Goal: Information Seeking & Learning: Learn about a topic

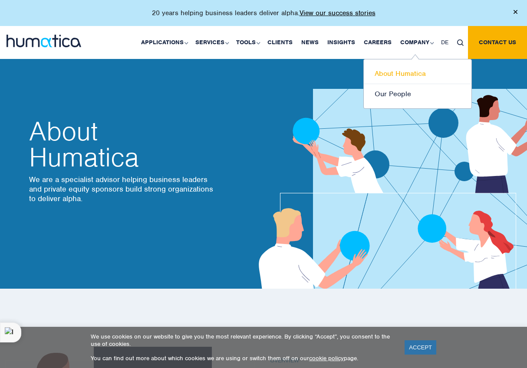
click at [394, 69] on link "About Humatica" at bounding box center [418, 74] width 108 height 20
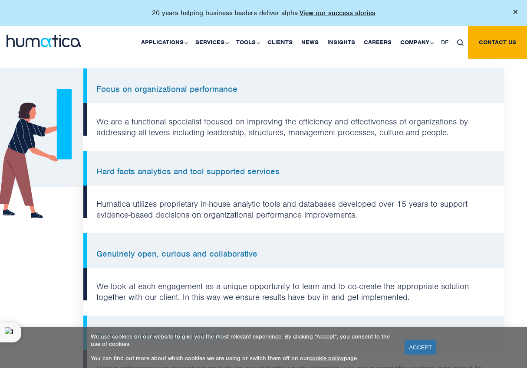
scroll to position [664, 0]
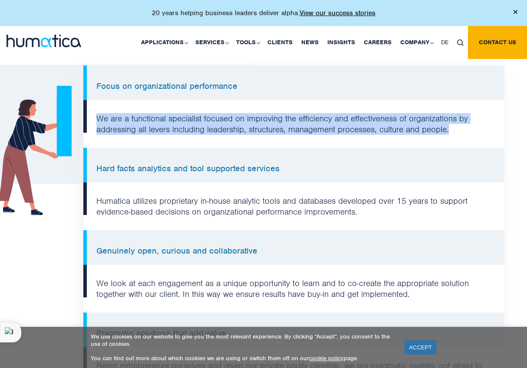
drag, startPoint x: 465, startPoint y: 125, endPoint x: 93, endPoint y: 112, distance: 372.4
click at [93, 112] on li "We are a functional specialist focused on improving the efficiency and effectiv…" at bounding box center [293, 124] width 421 height 48
copy li "We are a functional specialist focused on improving the efficiency and effectiv…"
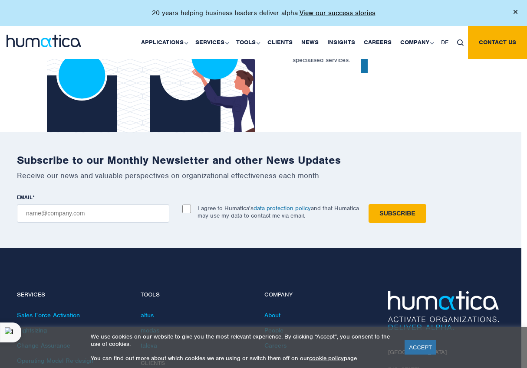
scroll to position [1975, 6]
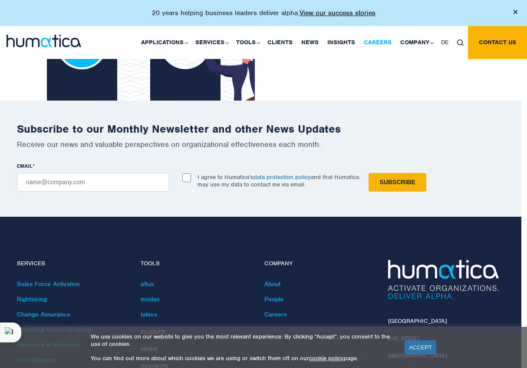
click at [373, 39] on link "Careers" at bounding box center [377, 42] width 36 height 33
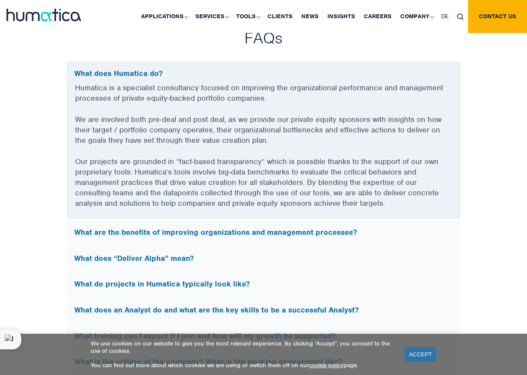
scroll to position [2334, 0]
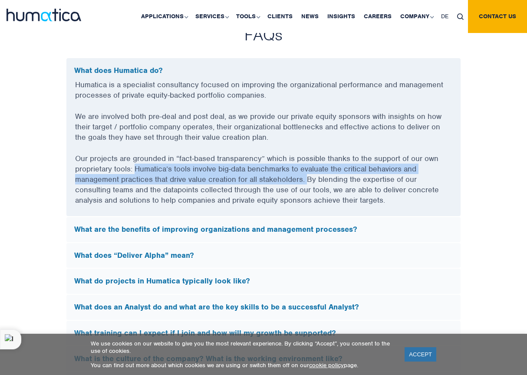
drag, startPoint x: 134, startPoint y: 167, endPoint x: 305, endPoint y: 174, distance: 170.6
click at [305, 174] on p "Our projects are grounded in “fact-based transparency” which is possible thanks…" at bounding box center [263, 184] width 377 height 63
copy p "Humatica’s tools involve big-data benchmarks to evaluate the critical behaviors…"
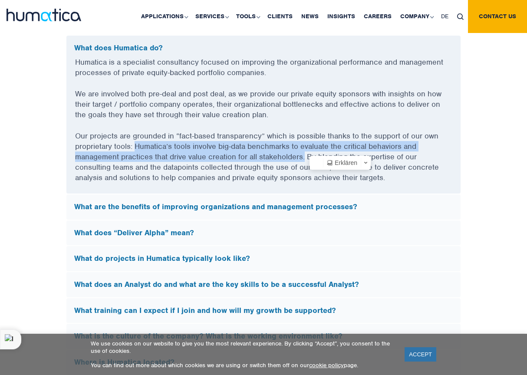
scroll to position [2357, 0]
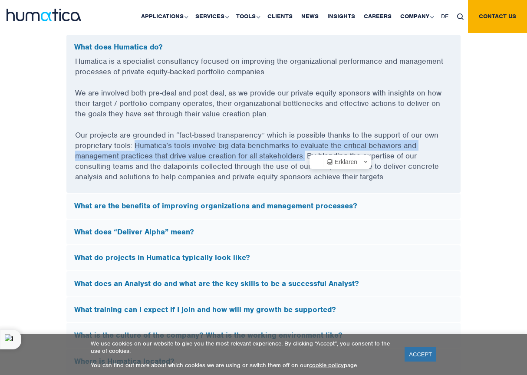
click at [237, 188] on p "Our projects are grounded in “fact-based transparency” which is possible thanks…" at bounding box center [263, 161] width 377 height 63
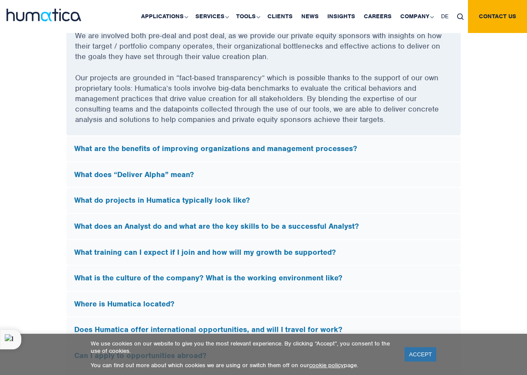
scroll to position [2414, 0]
click at [224, 148] on h5 "What are the benefits of improving organizations and management processes?" at bounding box center [263, 149] width 378 height 10
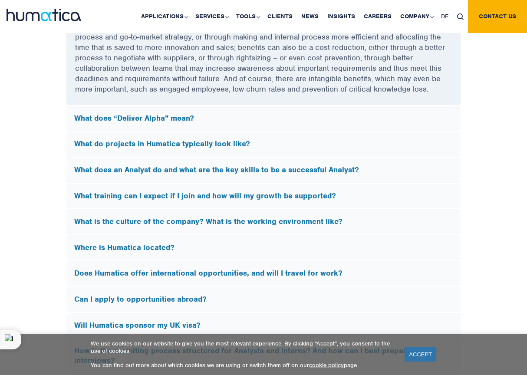
scroll to position [2484, 0]
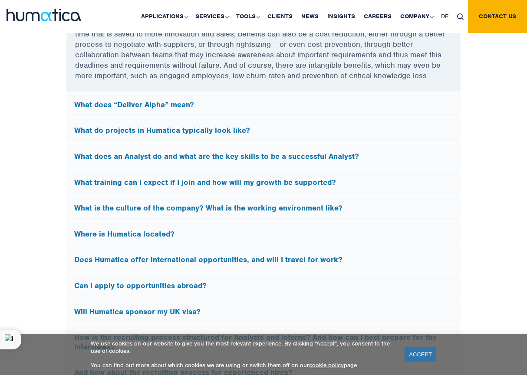
click at [191, 106] on h5 "What does “Deliver Alpha” mean?" at bounding box center [263, 105] width 378 height 10
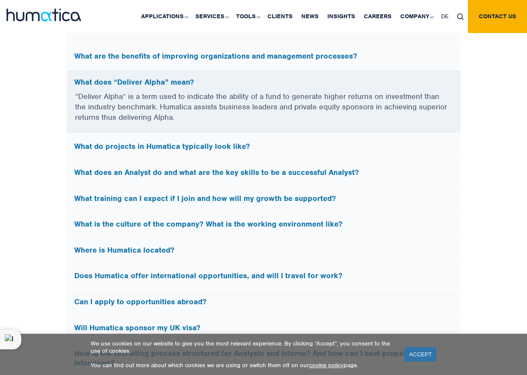
scroll to position [2308, 0]
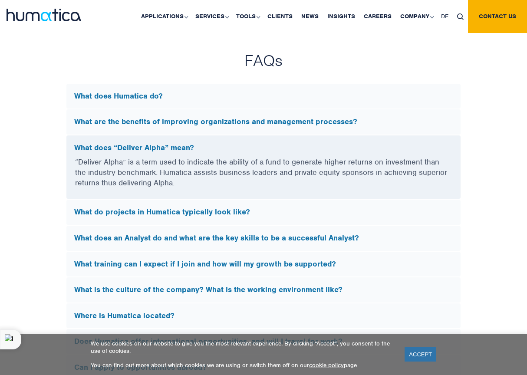
click at [193, 214] on div "What do projects in Humatica typically look like?" at bounding box center [263, 212] width 394 height 25
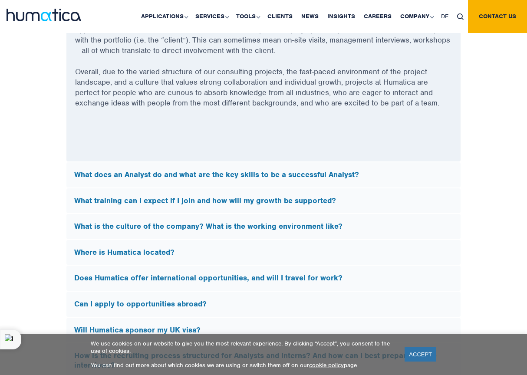
scroll to position [2551, 0]
click at [229, 174] on h5 "What does an Analyst do and what are the key skills to be a successful Analyst?" at bounding box center [263, 175] width 378 height 10
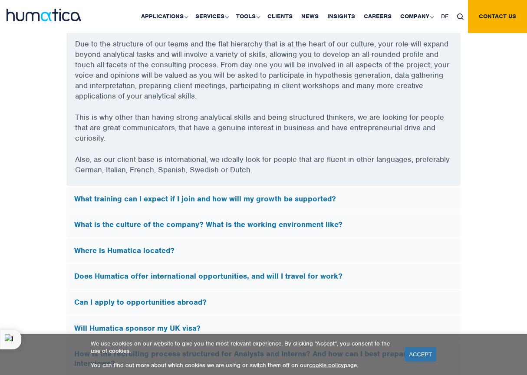
scroll to position [2523, 0]
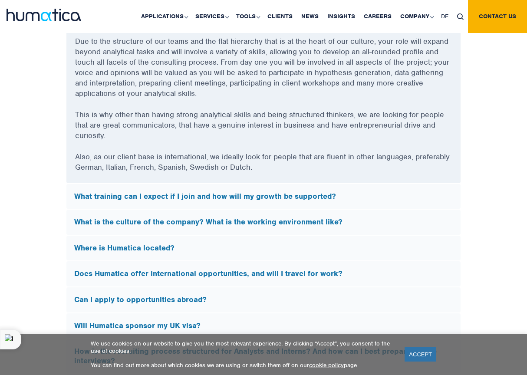
click at [295, 194] on h5 "What training can I expect if I join and how will my growth be supported?" at bounding box center [263, 197] width 378 height 10
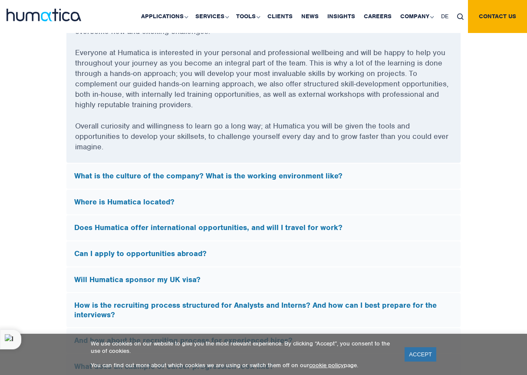
scroll to position [2650, 0]
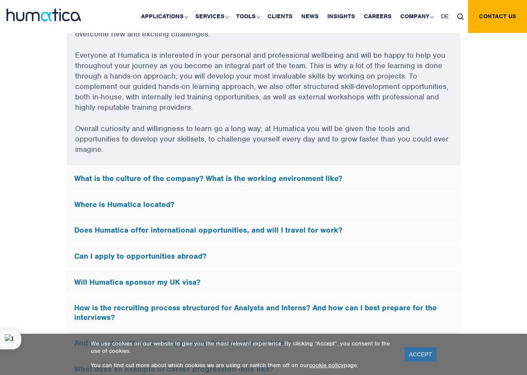
click at [358, 185] on div "What is the culture of the company? What is the working environment like?" at bounding box center [263, 178] width 394 height 25
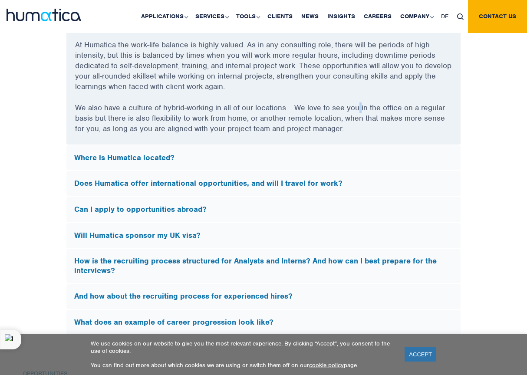
scroll to position [2709, 0]
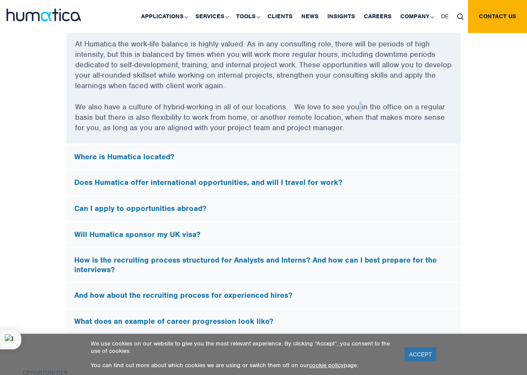
click at [234, 154] on h5 "Where is Humatica located?" at bounding box center [263, 157] width 378 height 10
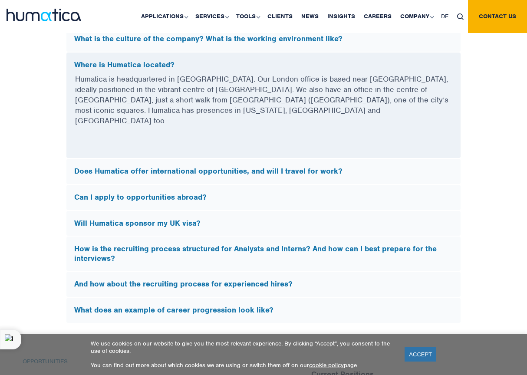
scroll to position [2521, 0]
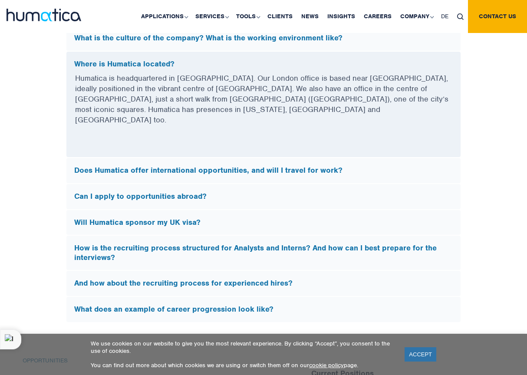
click at [234, 166] on h5 "Does Humatica offer international opportunities, and will I travel for work?" at bounding box center [263, 171] width 378 height 10
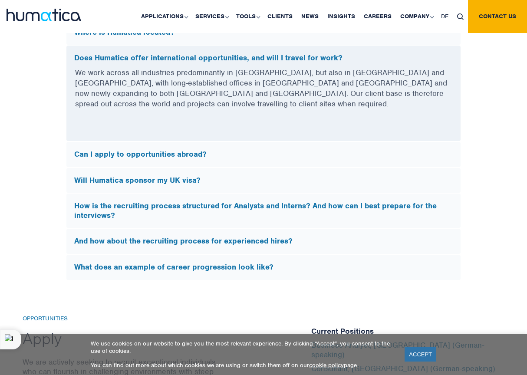
scroll to position [2553, 0]
click at [231, 148] on div "Can I apply to opportunities abroad?" at bounding box center [263, 154] width 394 height 25
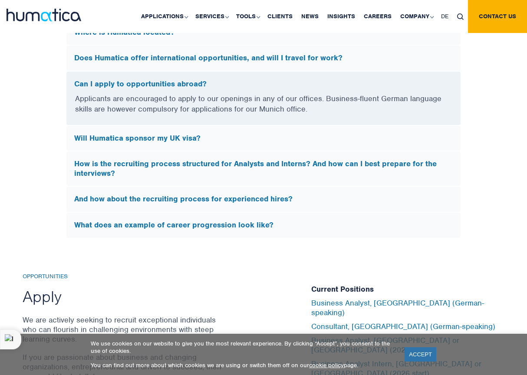
click at [231, 151] on div "How is the recruiting process structured for Analysts and Interns? And how can …" at bounding box center [263, 168] width 394 height 34
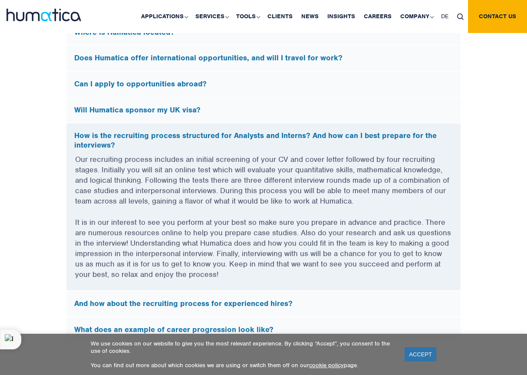
click at [225, 98] on div "Will Humatica sponsor my UK visa?" at bounding box center [263, 110] width 394 height 25
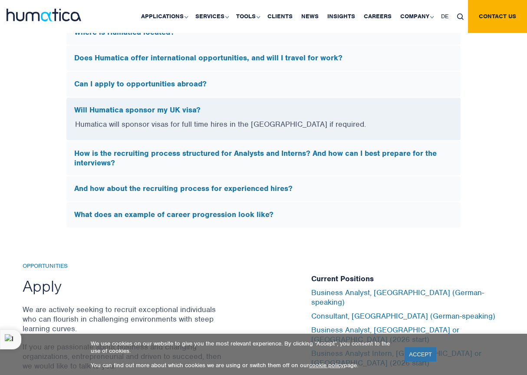
click at [232, 142] on div "How is the recruiting process structured for Analysts and Interns? And how can …" at bounding box center [263, 158] width 394 height 34
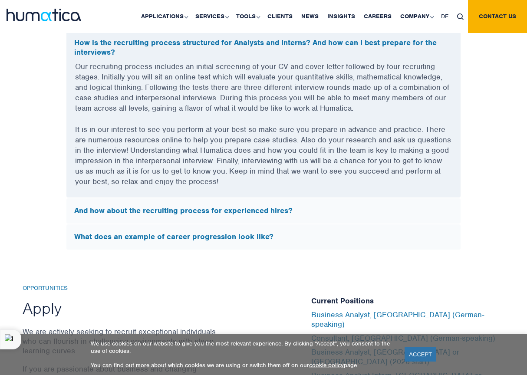
scroll to position [2648, 0]
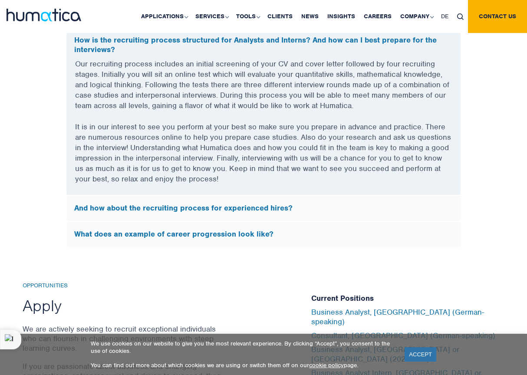
click at [211, 210] on div "And how about the recruiting process for experienced hires?" at bounding box center [263, 208] width 394 height 25
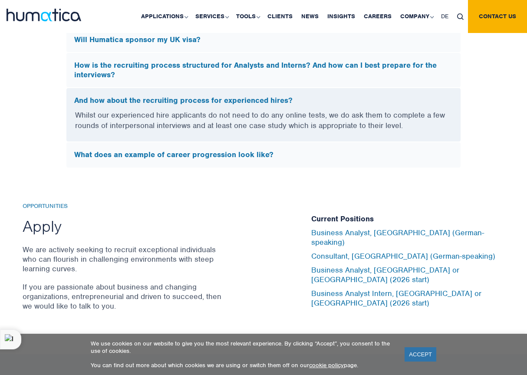
scroll to position [2623, 0]
click at [231, 154] on div "What does an example of career progression look like?" at bounding box center [263, 154] width 394 height 25
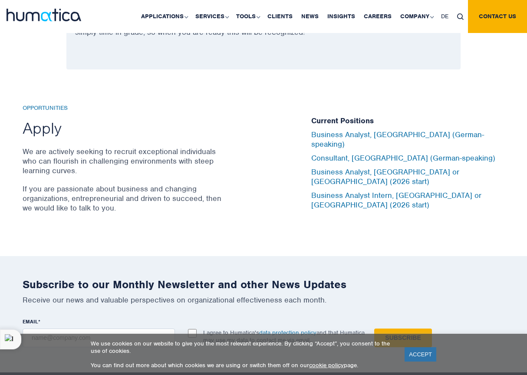
scroll to position [2813, 0]
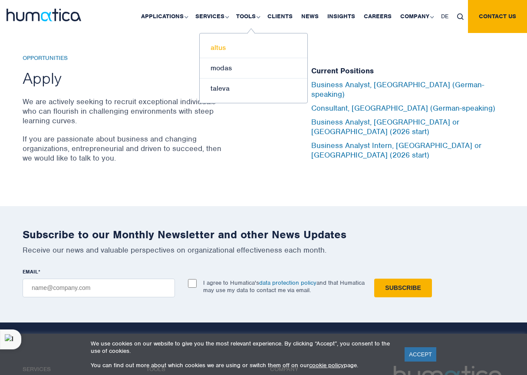
click at [244, 46] on link "altus" at bounding box center [254, 48] width 108 height 20
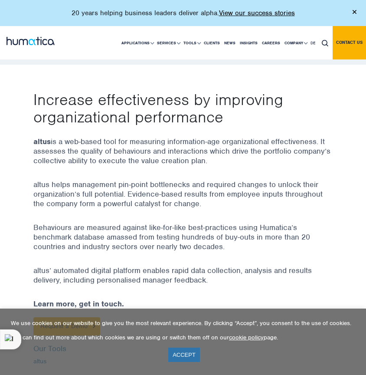
scroll to position [381, 0]
click at [128, 165] on div "altus is a web-based tool for measuring information-age organizational effectiv…" at bounding box center [182, 233] width 299 height 204
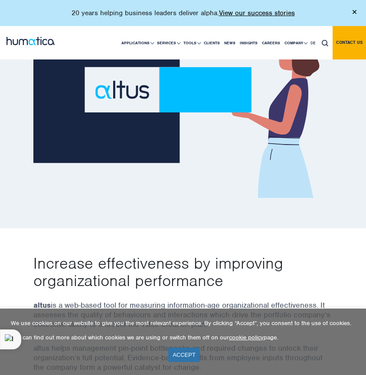
scroll to position [212, 0]
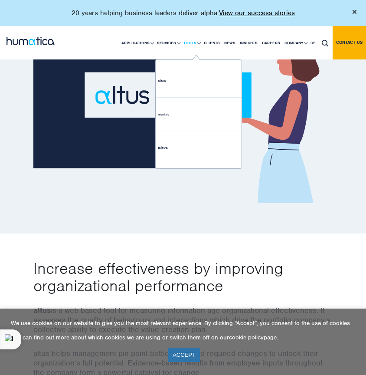
click at [196, 42] on link "Tools" at bounding box center [191, 42] width 20 height 33
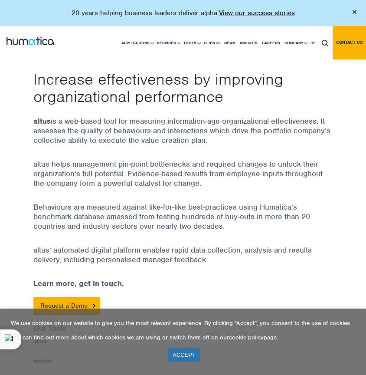
scroll to position [468, 0]
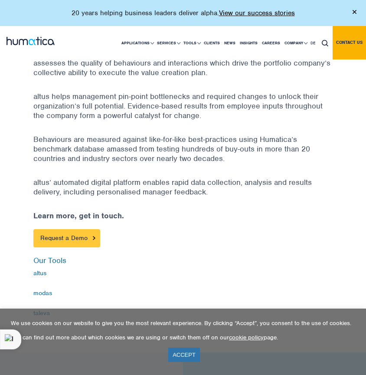
click at [72, 233] on link "Request a Demo" at bounding box center [66, 238] width 67 height 18
click at [72, 225] on div "altus is a web-based tool for measuring information-age organizational effectiv…" at bounding box center [182, 145] width 299 height 204
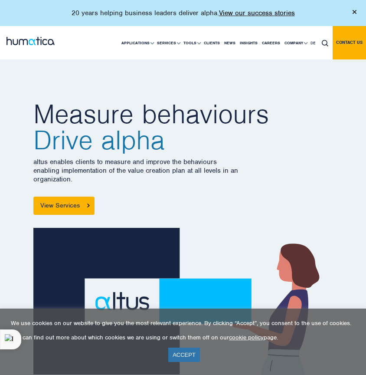
scroll to position [0, 0]
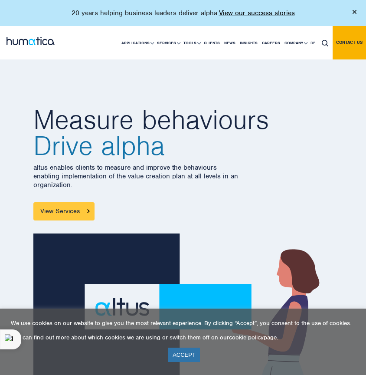
click at [69, 213] on link "View Services" at bounding box center [63, 211] width 61 height 18
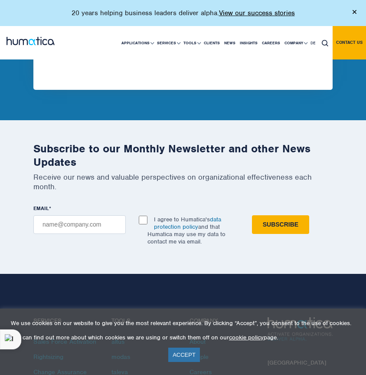
scroll to position [380, 0]
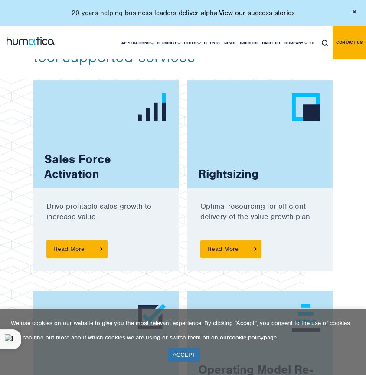
scroll to position [679, 0]
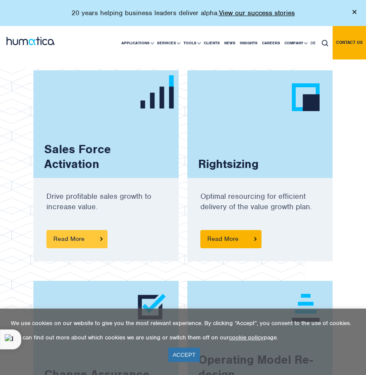
click at [73, 236] on span "Read More" at bounding box center [76, 239] width 61 height 18
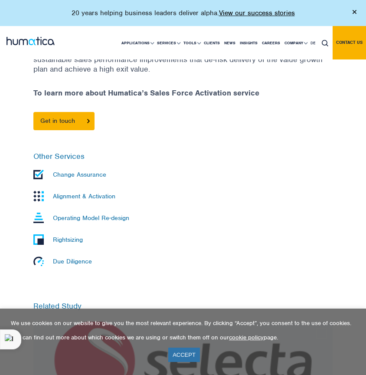
scroll to position [541, 0]
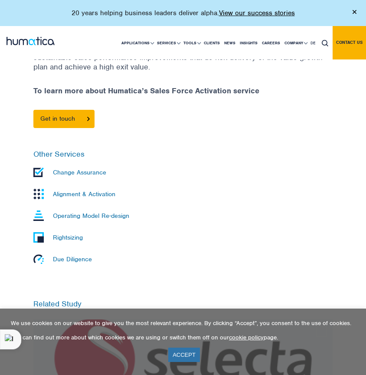
click at [74, 259] on p "Due Diligence" at bounding box center [72, 259] width 39 height 8
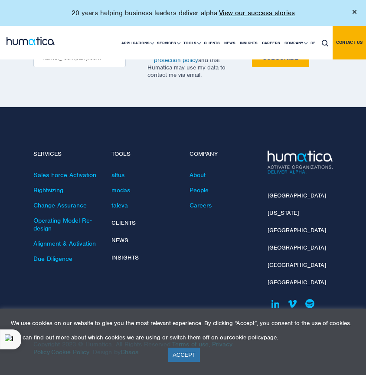
scroll to position [1250, 0]
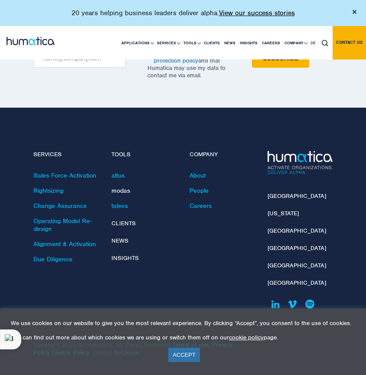
click at [120, 187] on link "modas" at bounding box center [120, 191] width 19 height 8
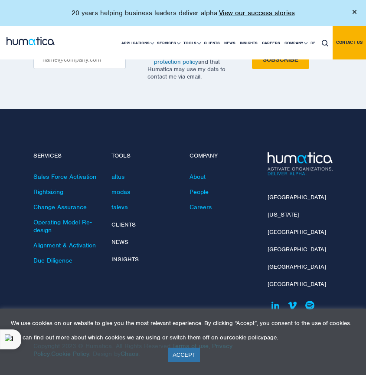
scroll to position [1590, 0]
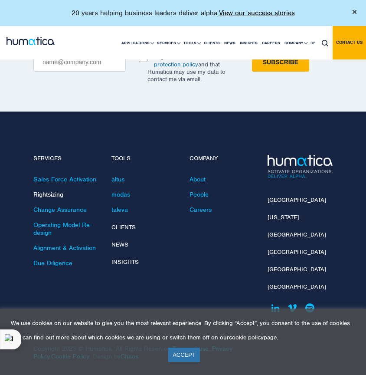
click at [47, 190] on link "Rightsizing" at bounding box center [48, 194] width 30 height 8
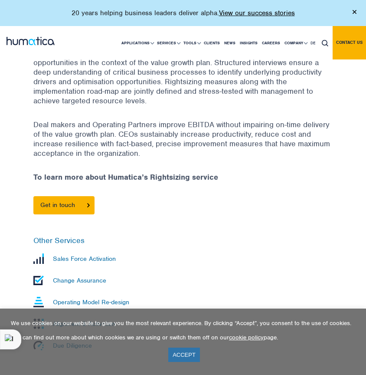
scroll to position [438, 0]
